Goal: Register for event/course

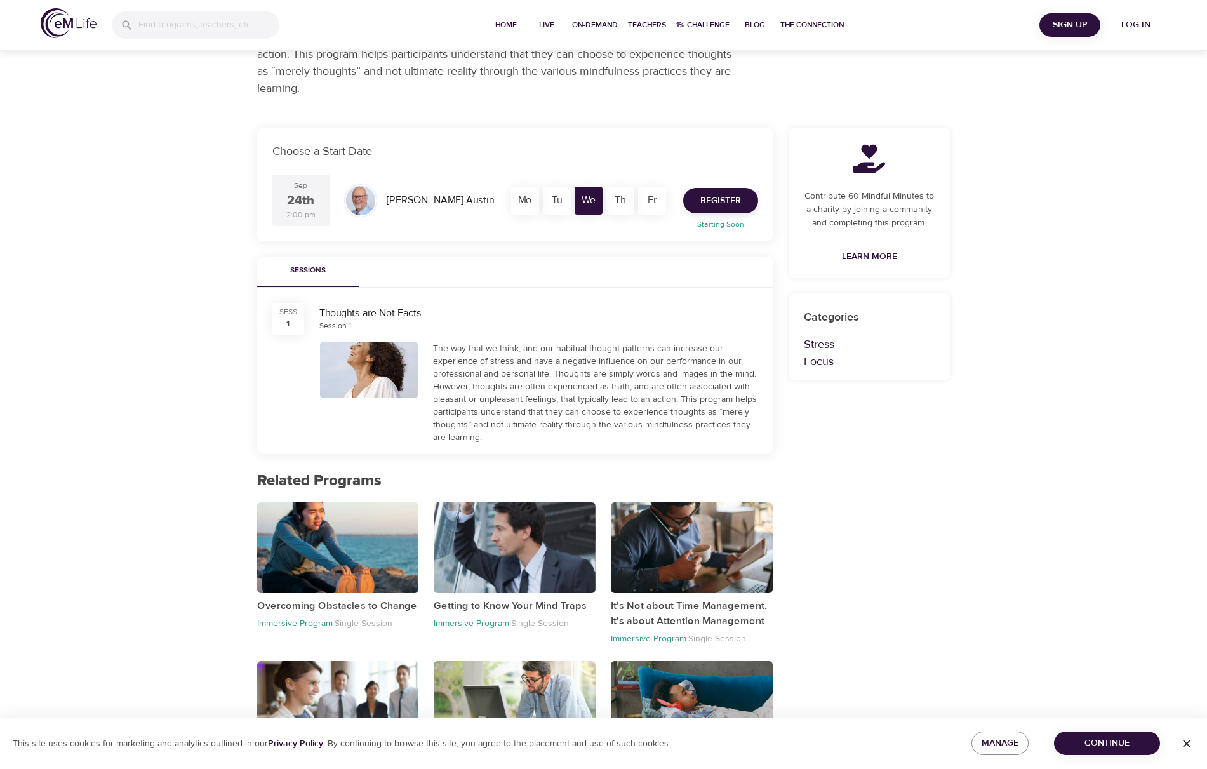
scroll to position [229, 0]
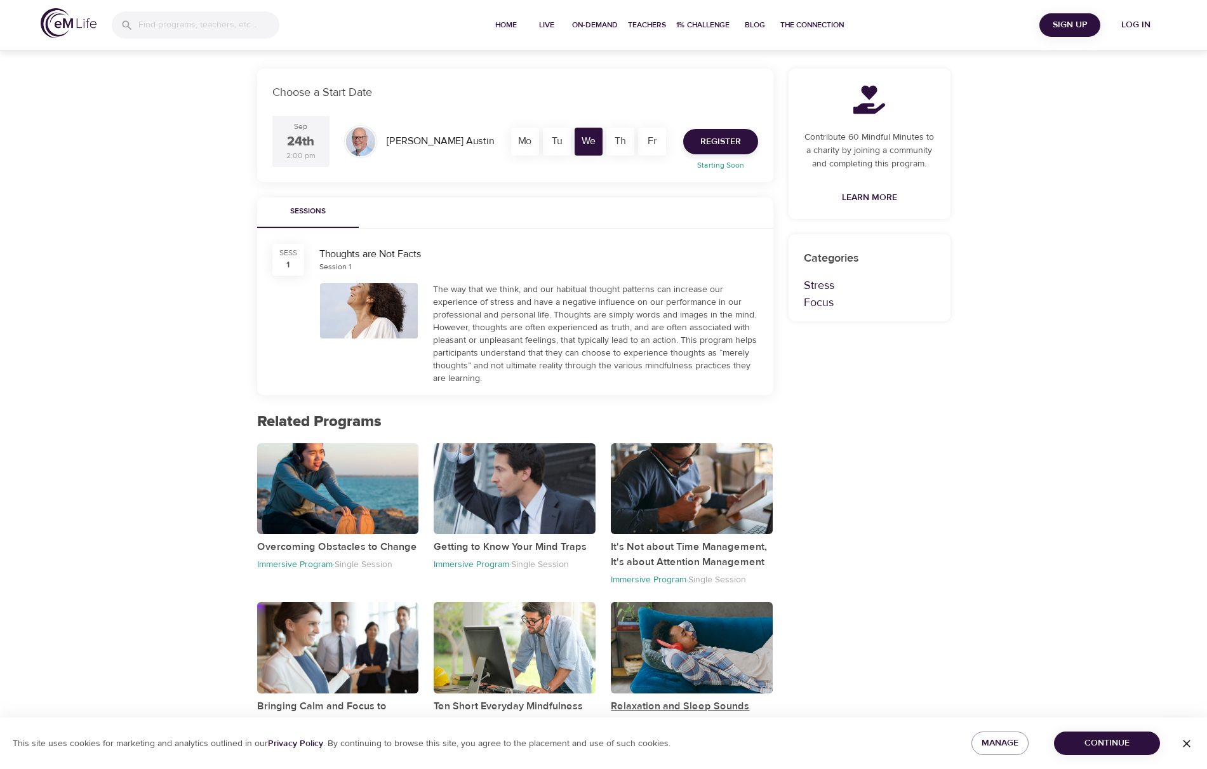
click at [686, 700] on p "Relaxation and Sleep Sounds" at bounding box center [692, 706] width 162 height 15
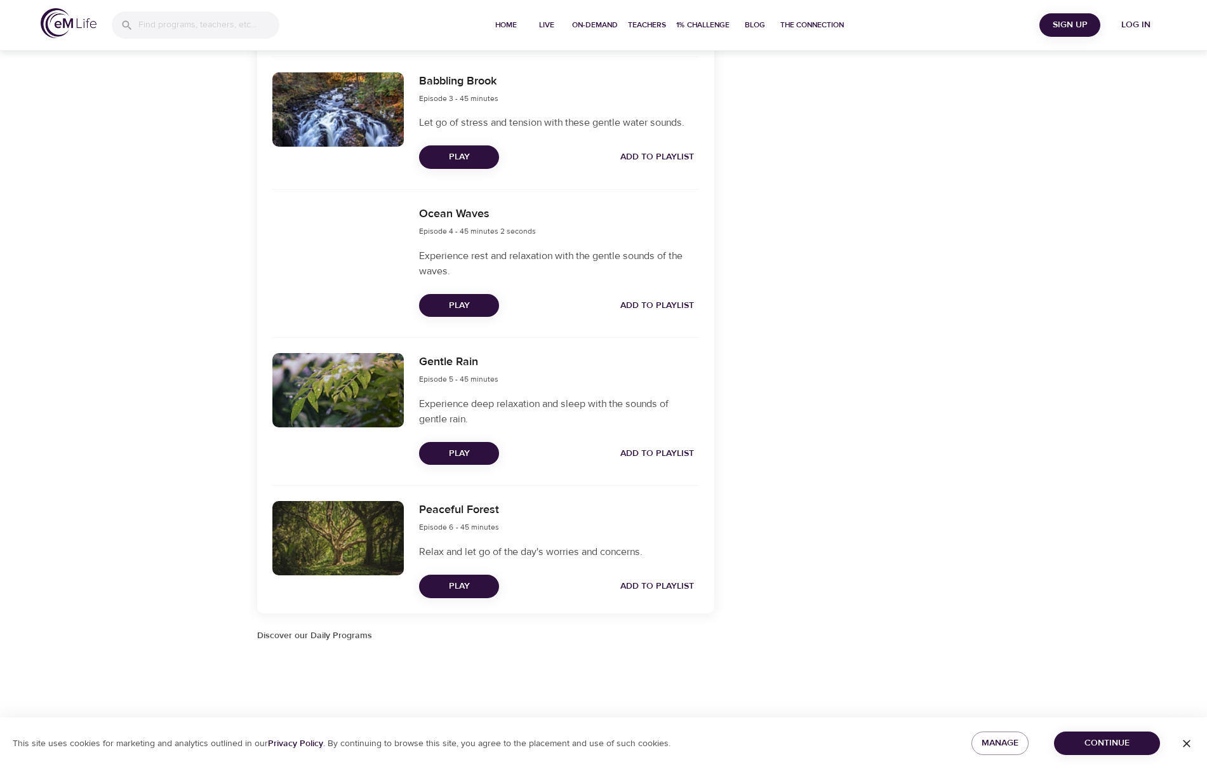
scroll to position [566, 0]
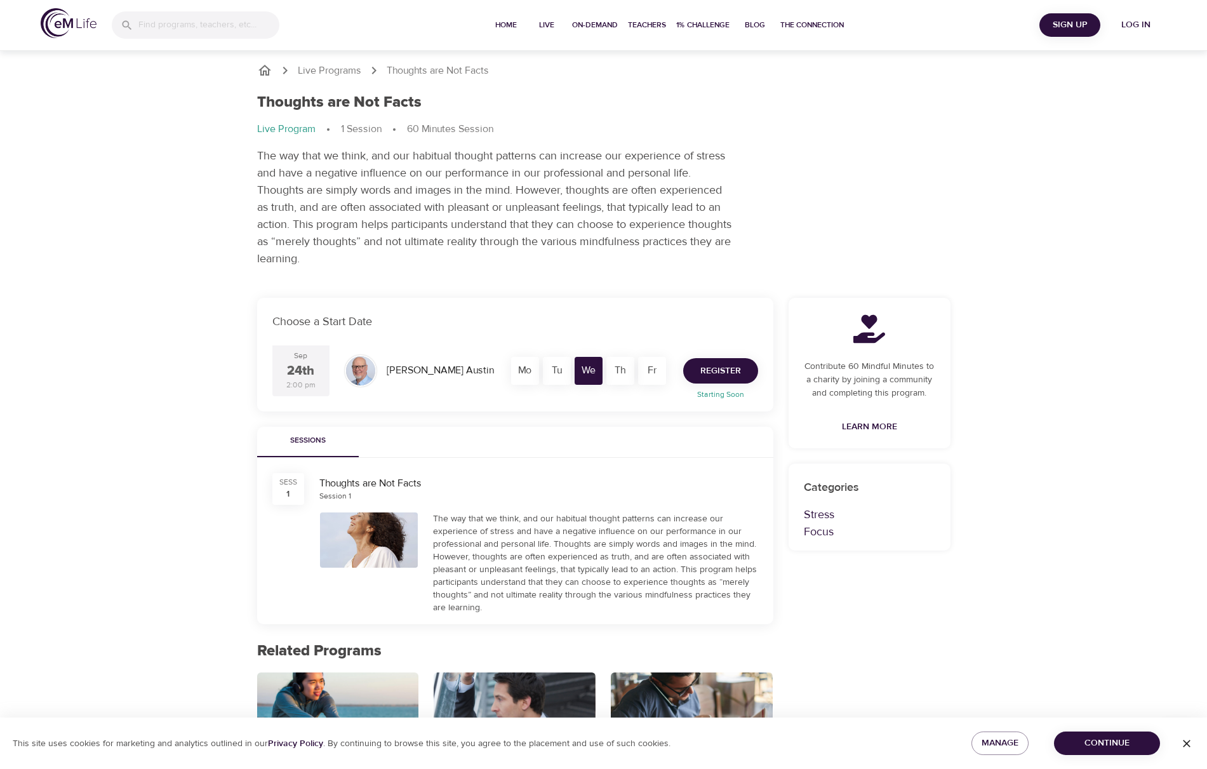
click at [714, 376] on span "Register" at bounding box center [720, 371] width 41 height 16
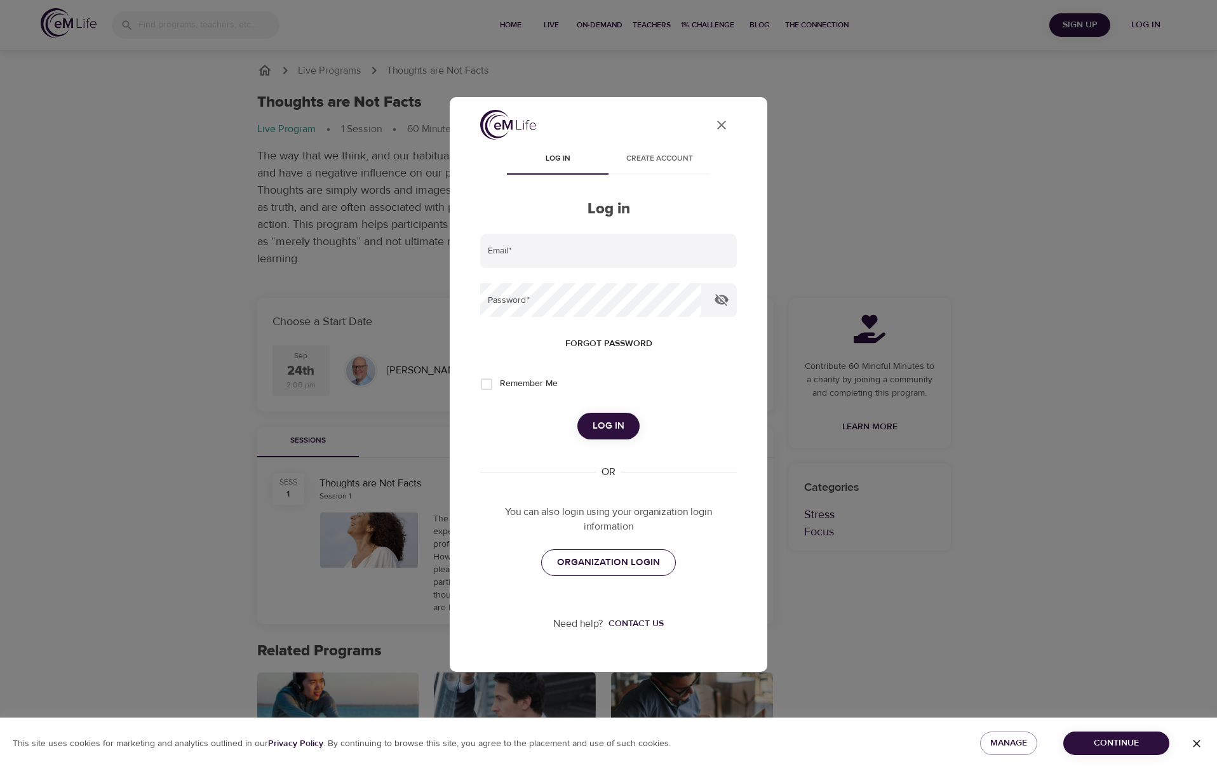
click at [638, 566] on span "ORGANIZATION LOGIN" at bounding box center [608, 562] width 103 height 17
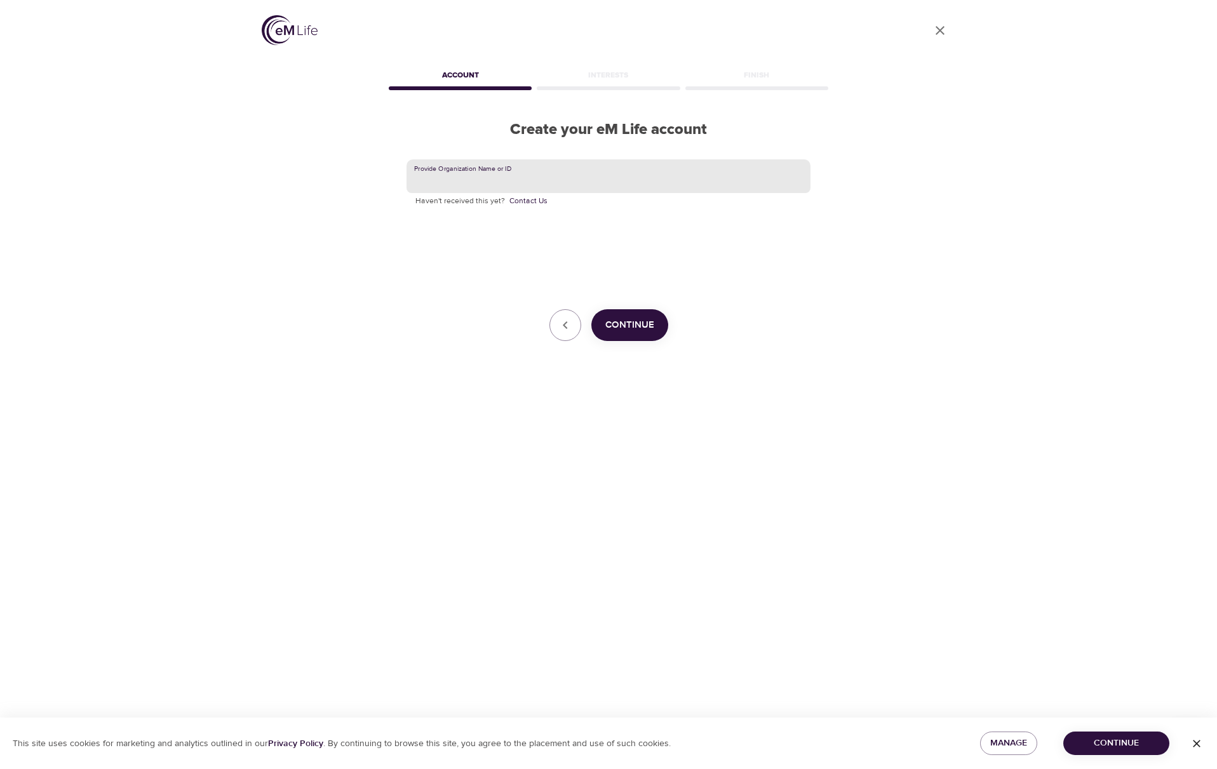
click at [466, 175] on input "text" at bounding box center [608, 176] width 404 height 34
type input "Hanover Insurance"
click at [632, 325] on span "Continue" at bounding box center [629, 325] width 49 height 17
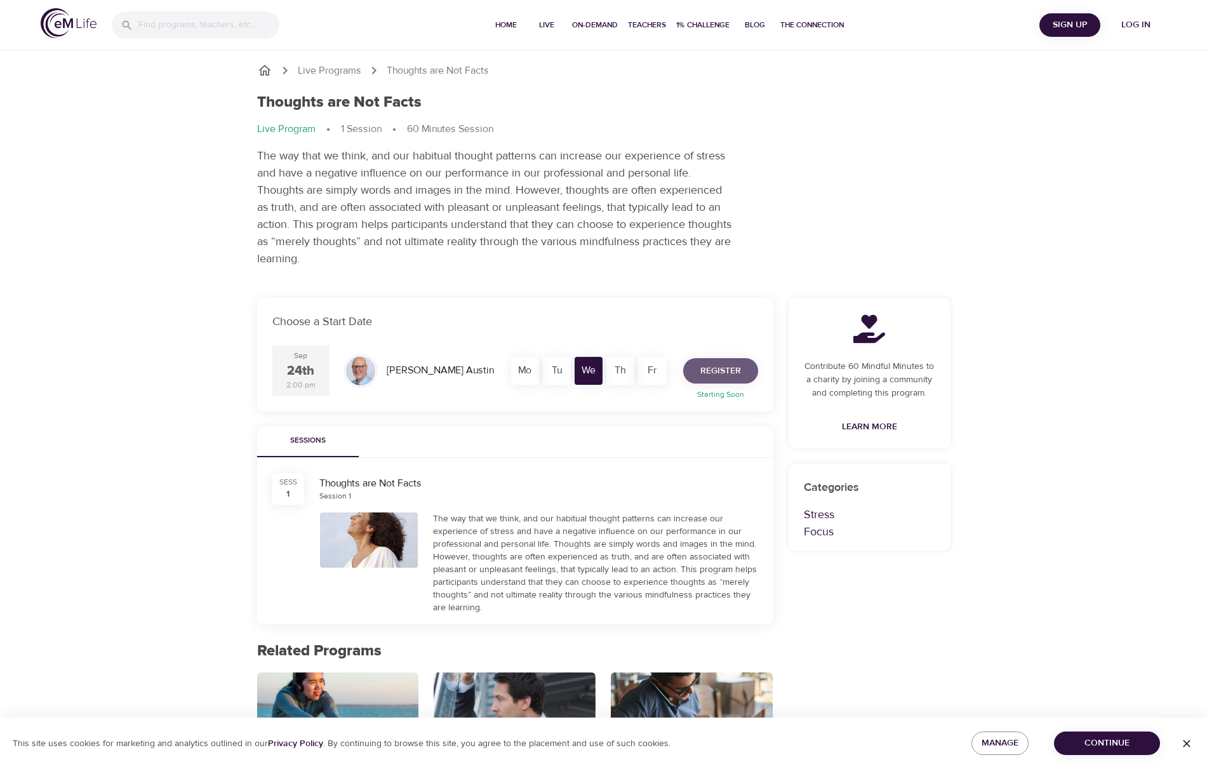
click at [703, 370] on span "Register" at bounding box center [720, 371] width 41 height 16
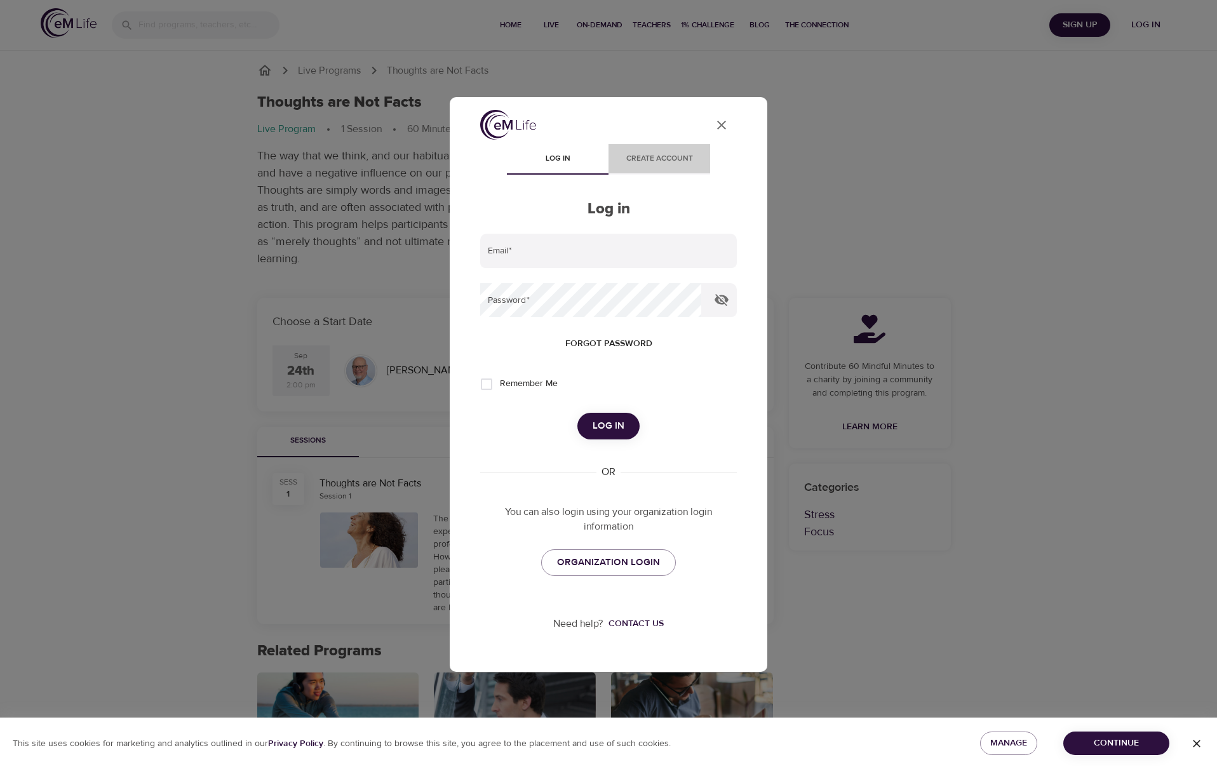
click at [667, 158] on span "Create account" at bounding box center [659, 158] width 86 height 13
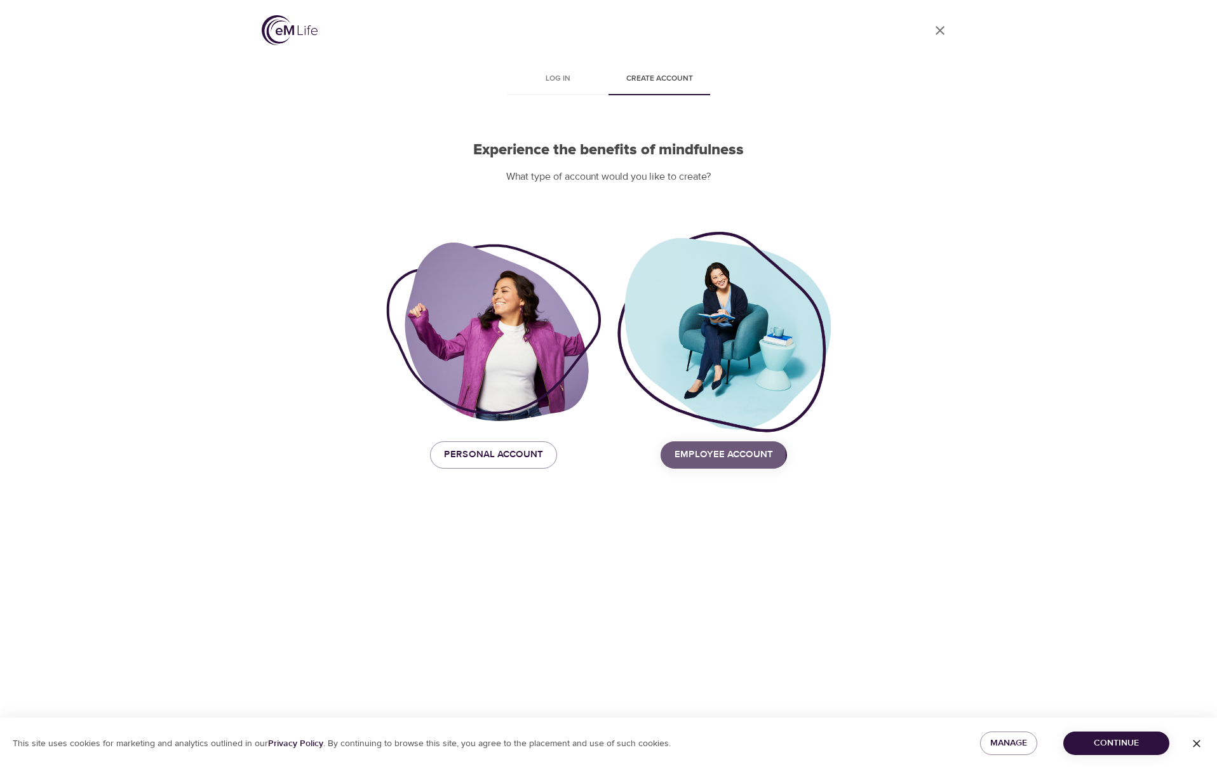
click at [700, 454] on span "Employee Account" at bounding box center [723, 454] width 98 height 17
